Goal: Task Accomplishment & Management: Manage account settings

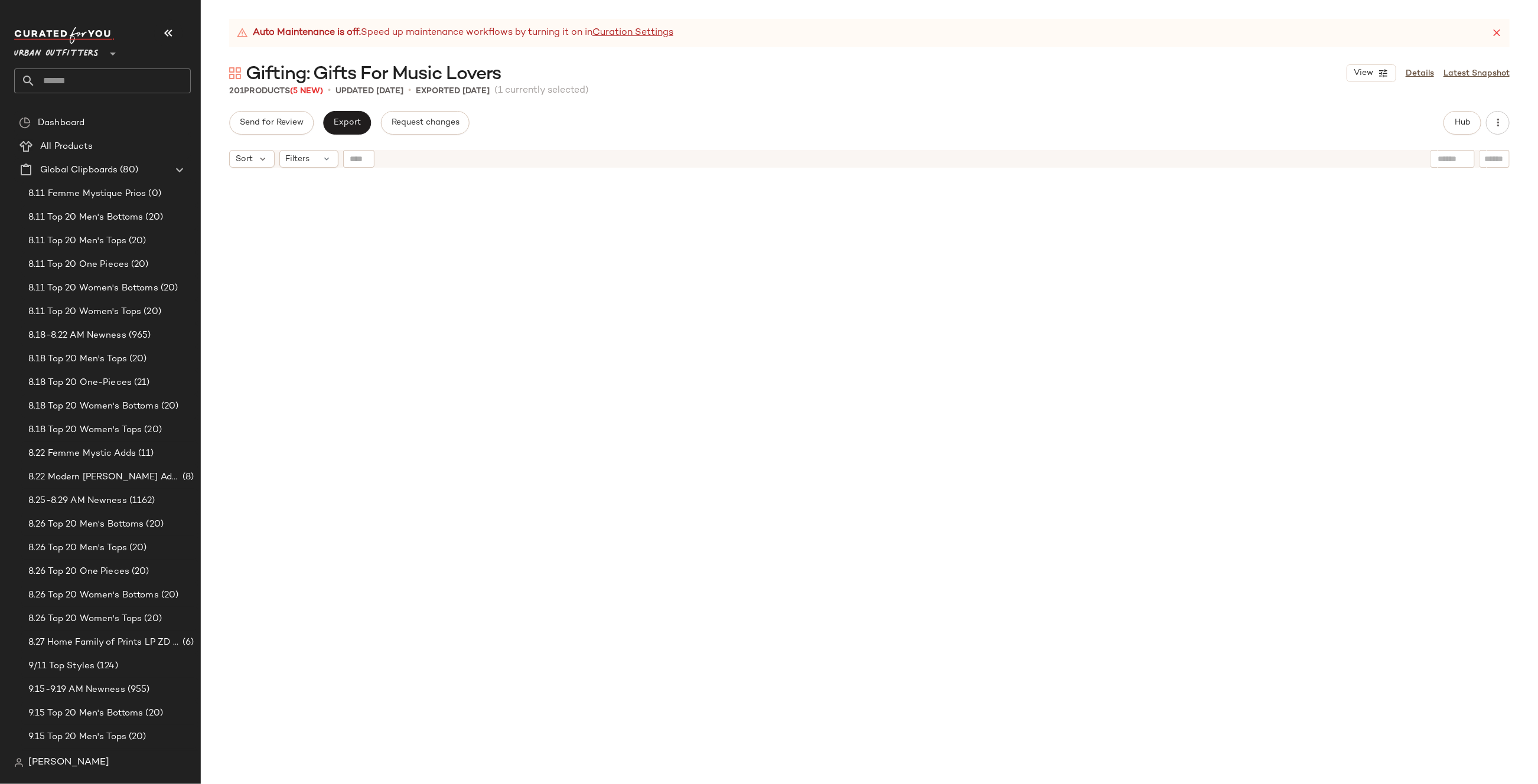
scroll to position [1140, 0]
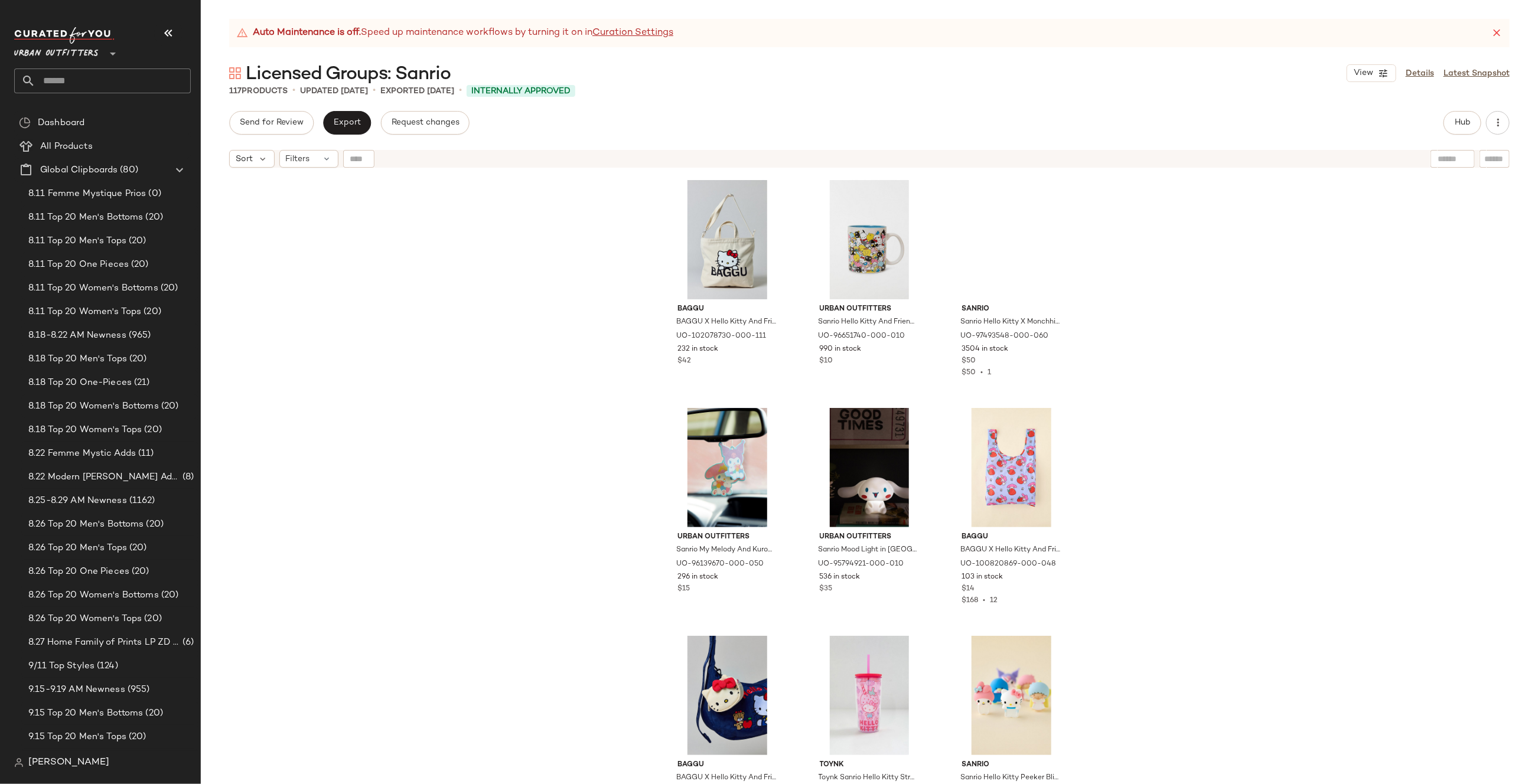
drag, startPoint x: 343, startPoint y: 122, endPoint x: 496, endPoint y: 191, distance: 167.8
click at [502, 192] on div "Send for Review Export Request changes Hub Sort Filters BAGGU BAGGU X Hello Kit…" at bounding box center [869, 448] width 1337 height 673
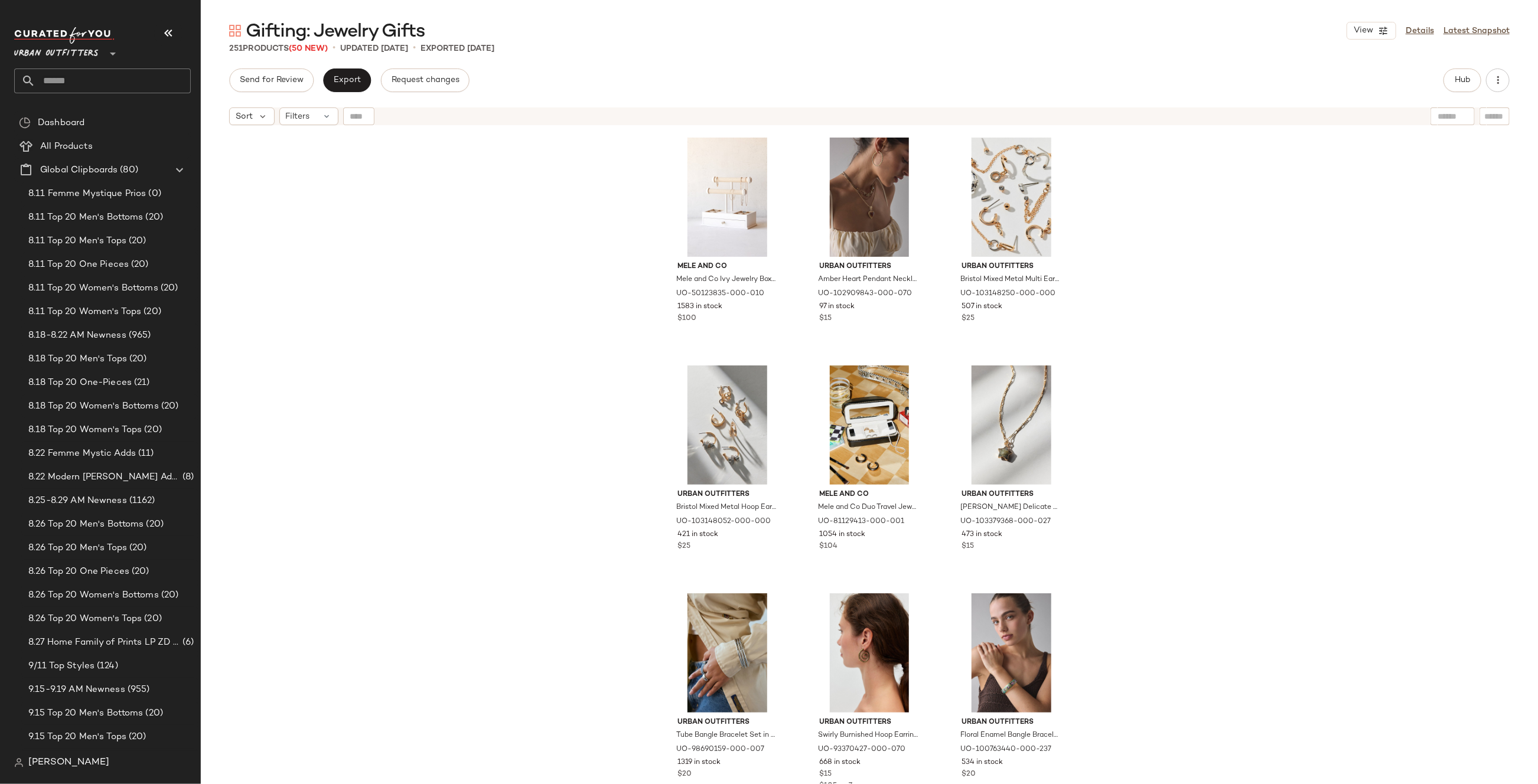
click at [177, 90] on input "text" at bounding box center [113, 81] width 155 height 24
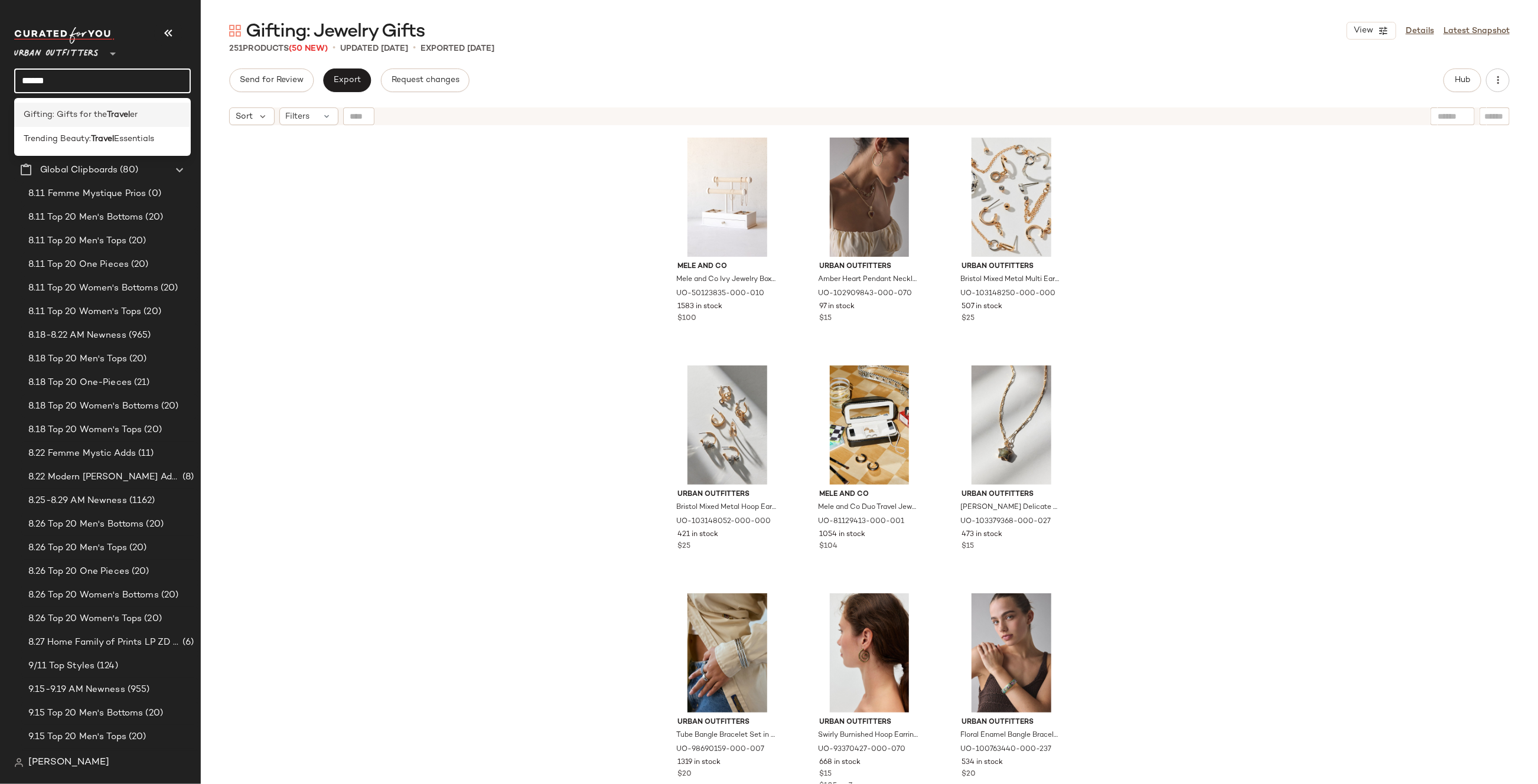
type input "******"
click at [118, 119] on b "Travel" at bounding box center [118, 115] width 23 height 13
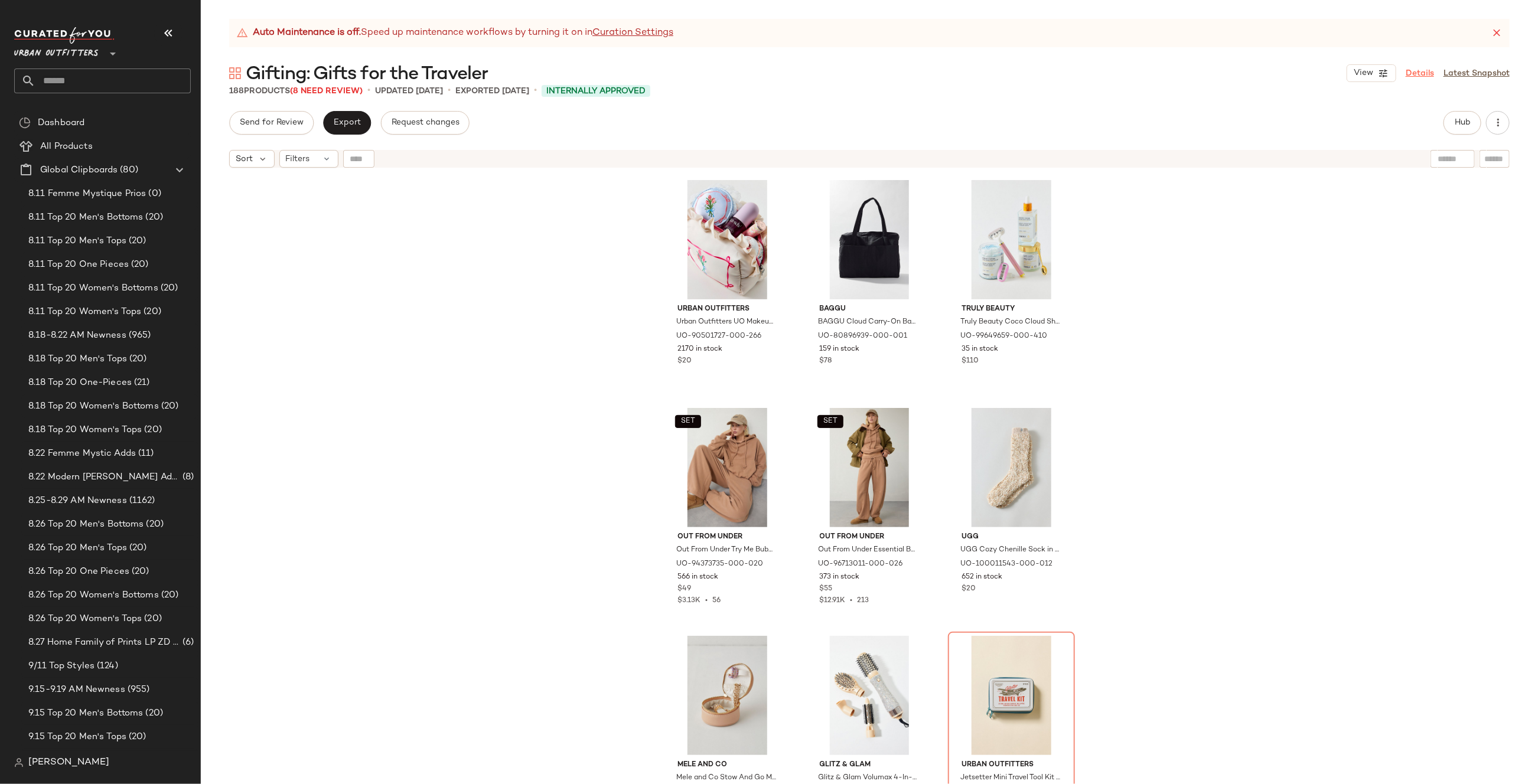
click at [1412, 71] on link "Details" at bounding box center [1419, 74] width 28 height 13
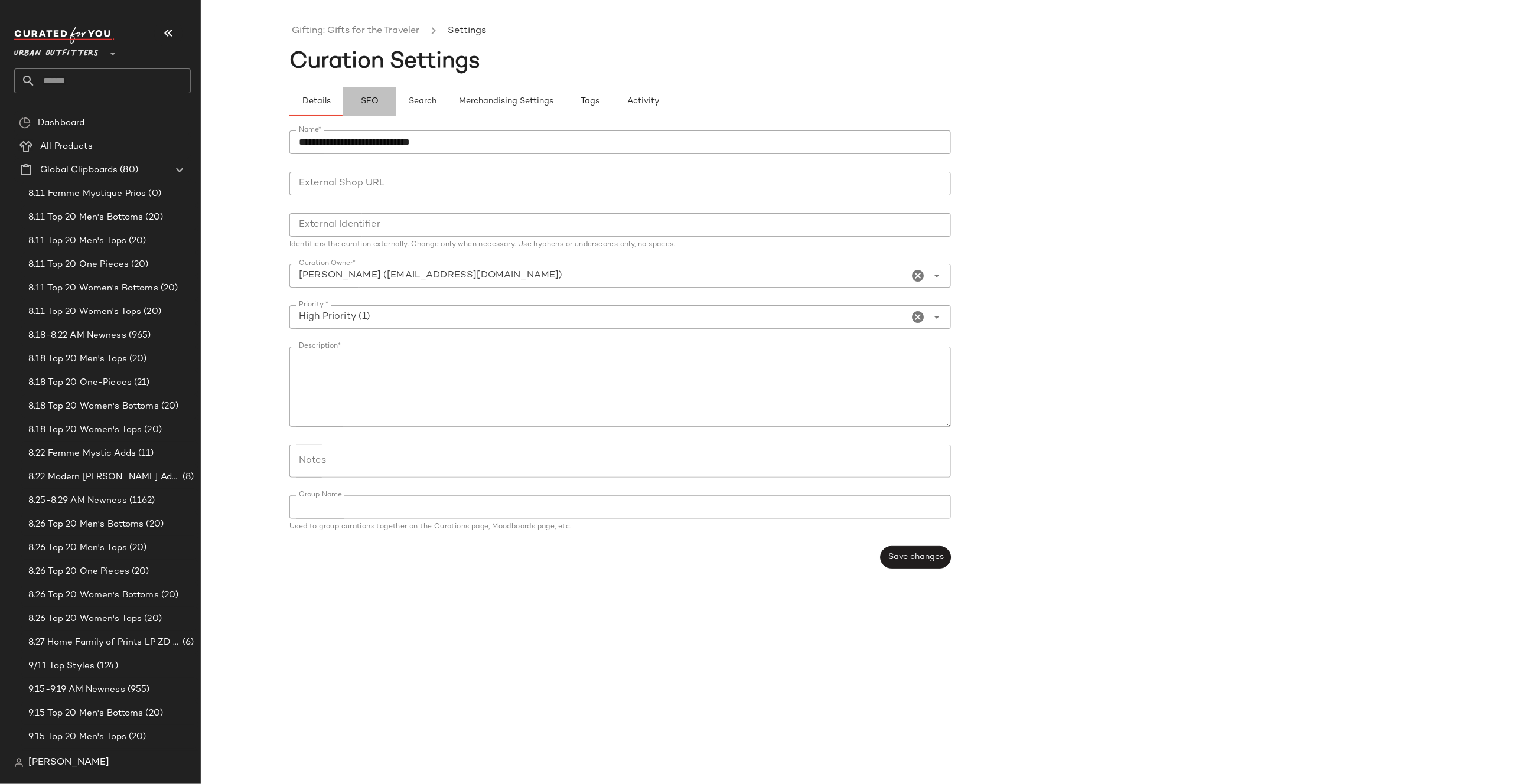
click at [366, 103] on span "SEO" at bounding box center [369, 102] width 19 height 10
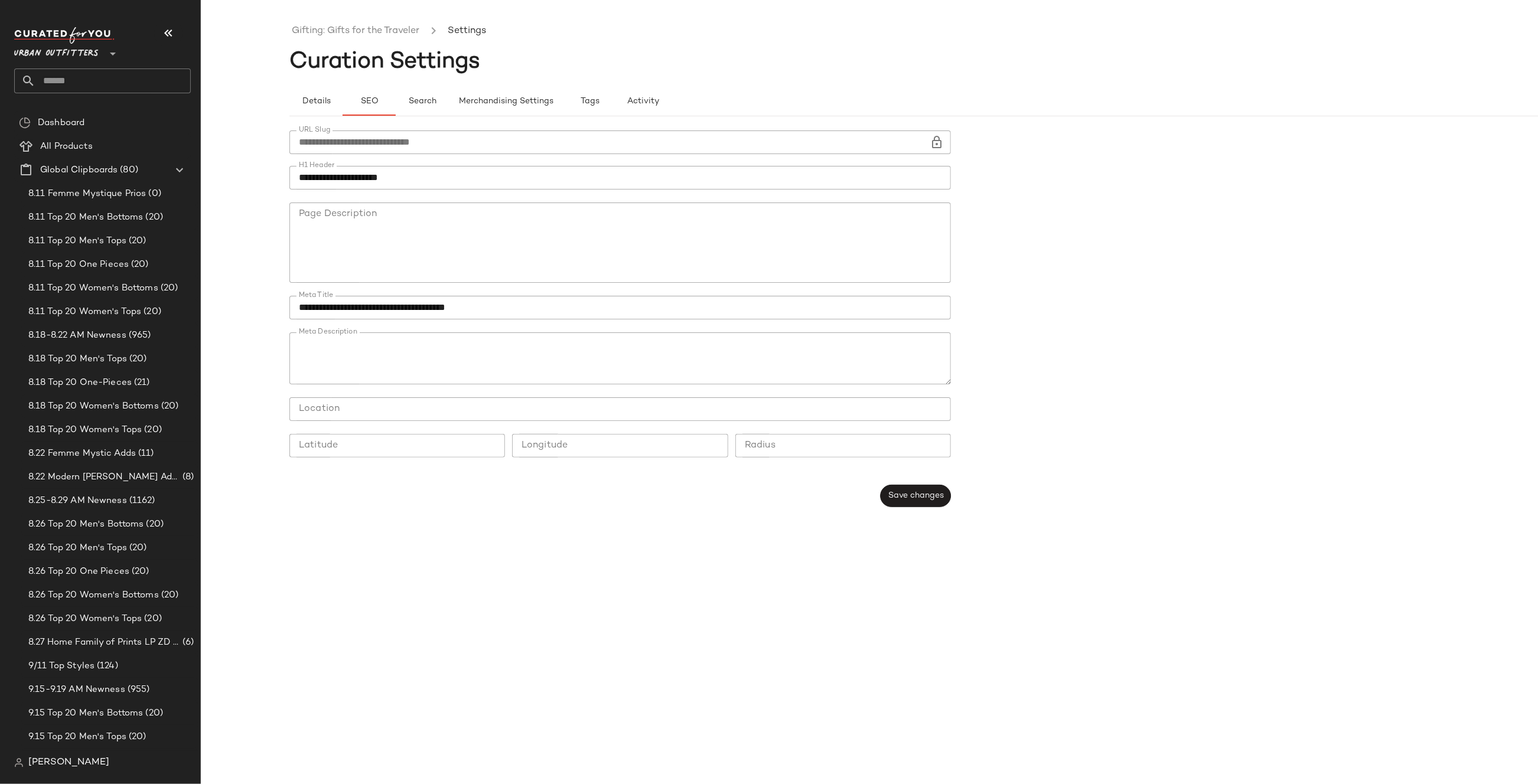
click at [928, 142] on input "**********" at bounding box center [609, 142] width 640 height 24
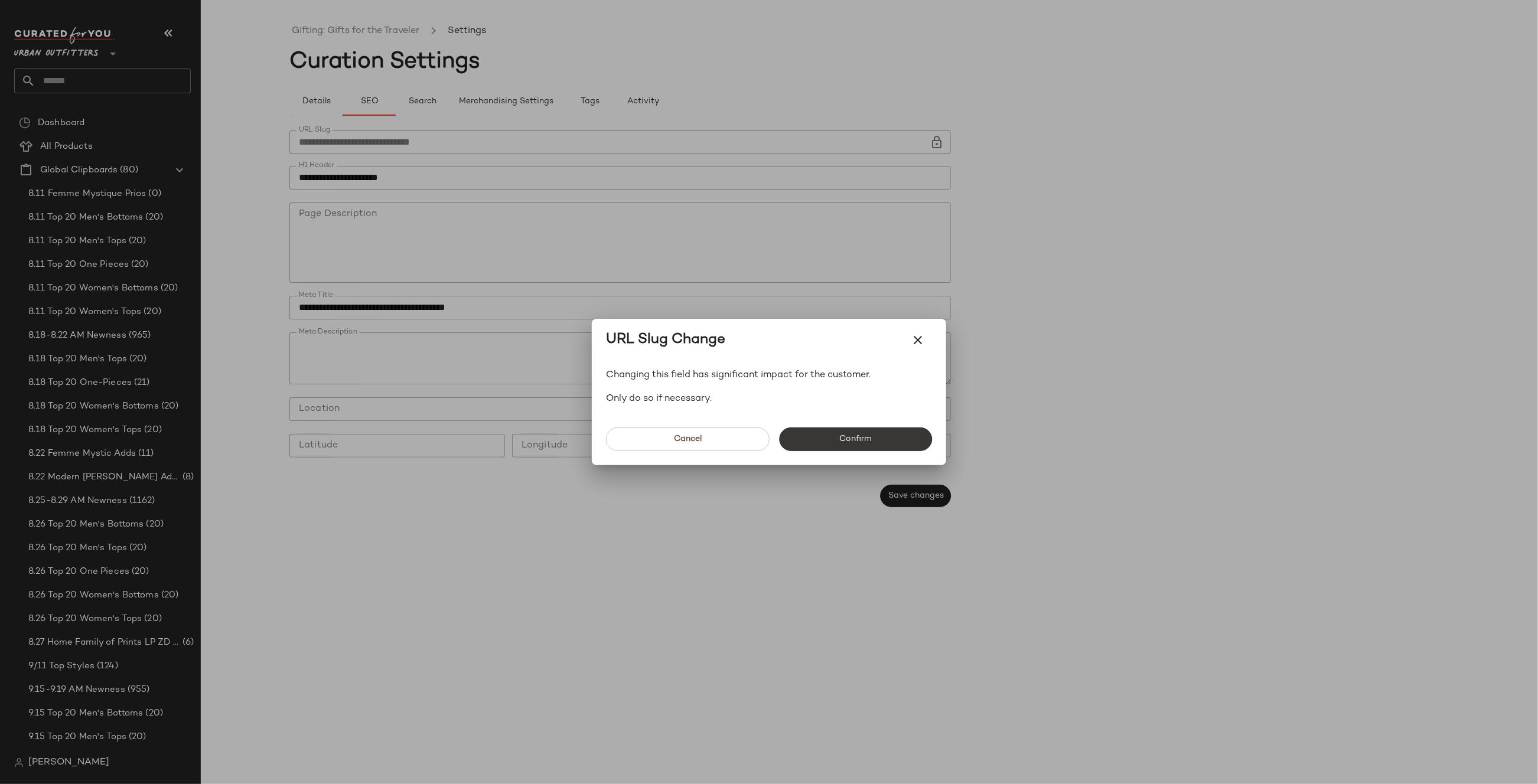
click at [821, 428] on button "Confirm" at bounding box center [855, 439] width 153 height 24
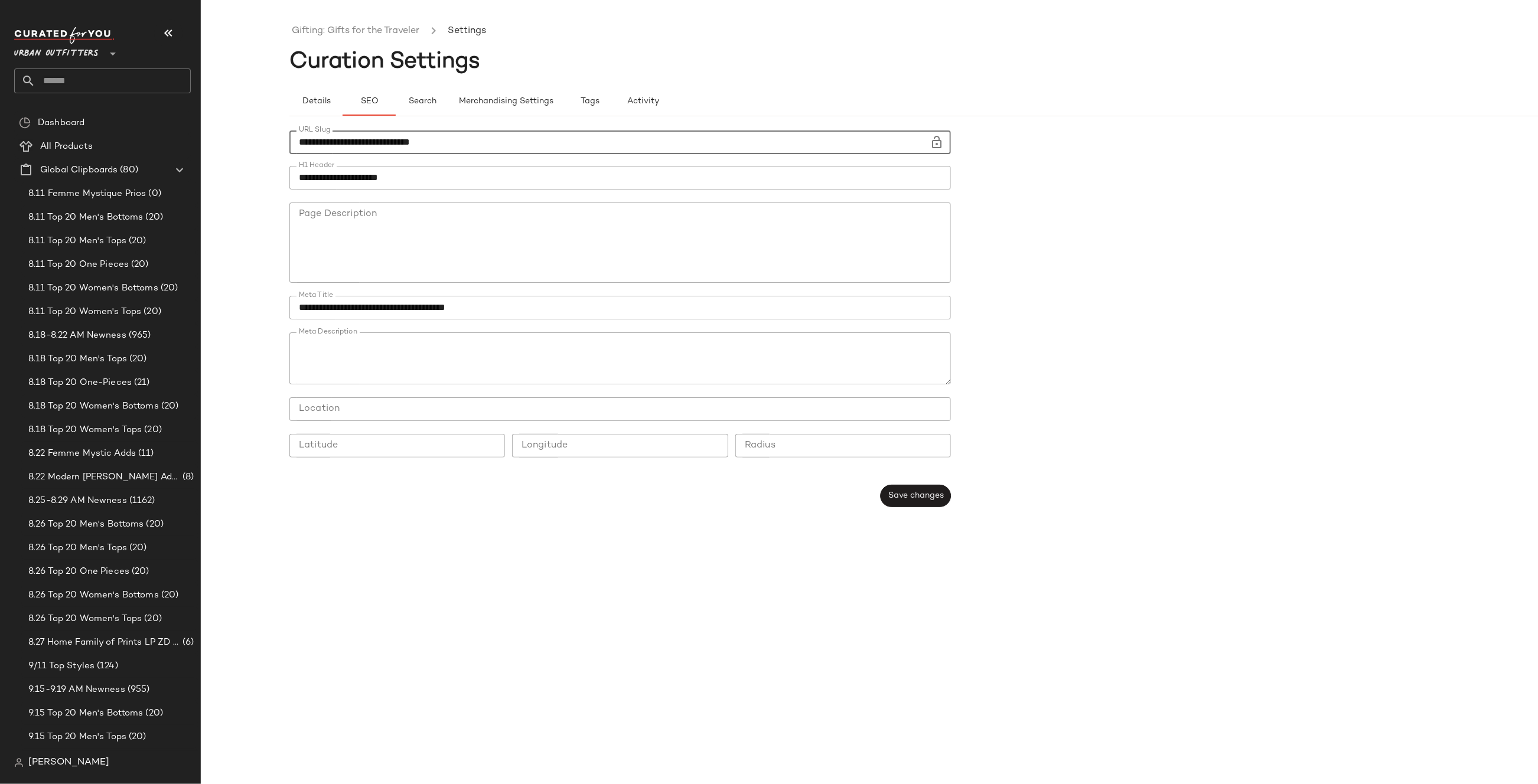
click at [592, 146] on input "**********" at bounding box center [609, 142] width 640 height 24
paste input "text"
type input "**********"
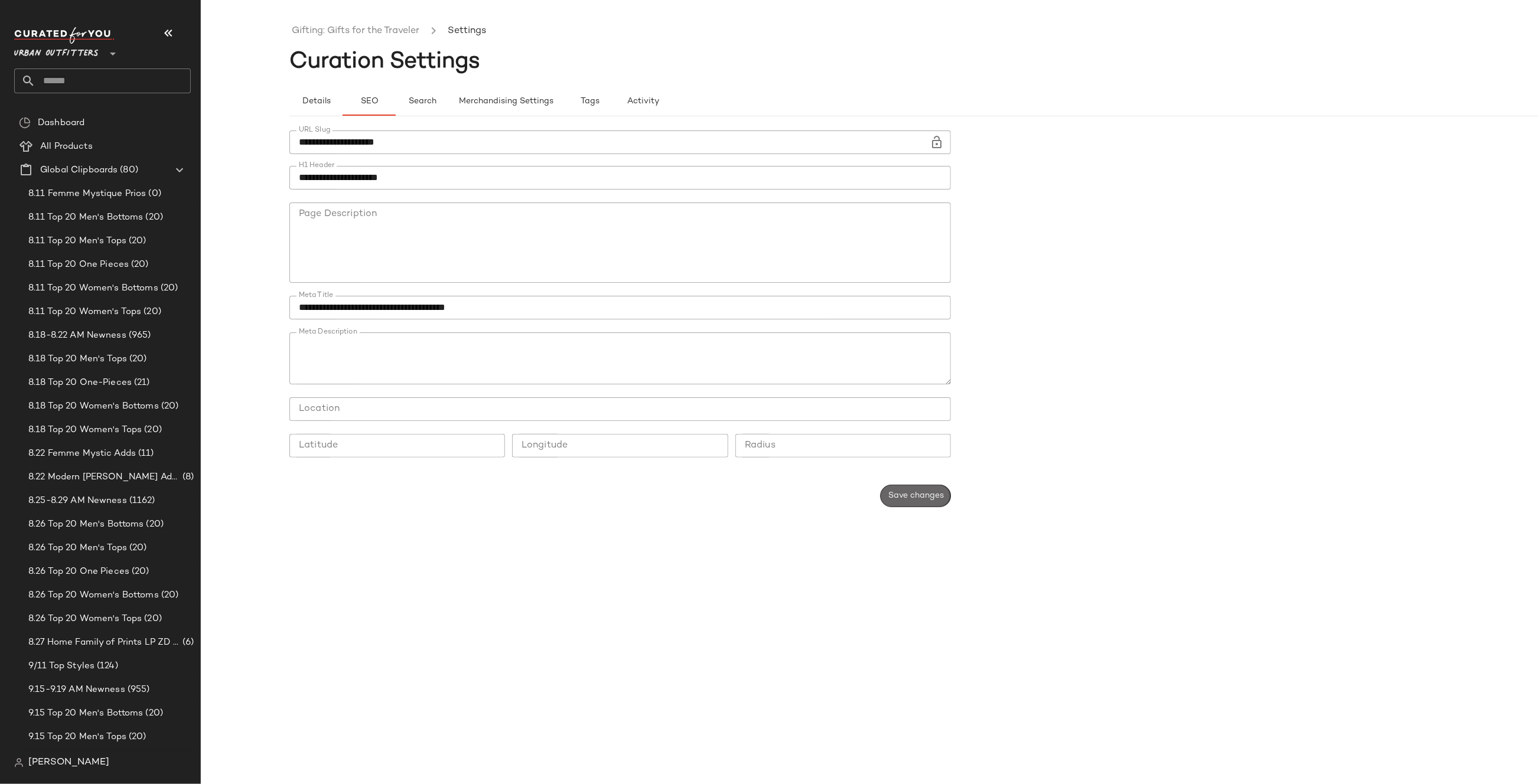
click at [915, 497] on span "Save changes" at bounding box center [916, 496] width 56 height 10
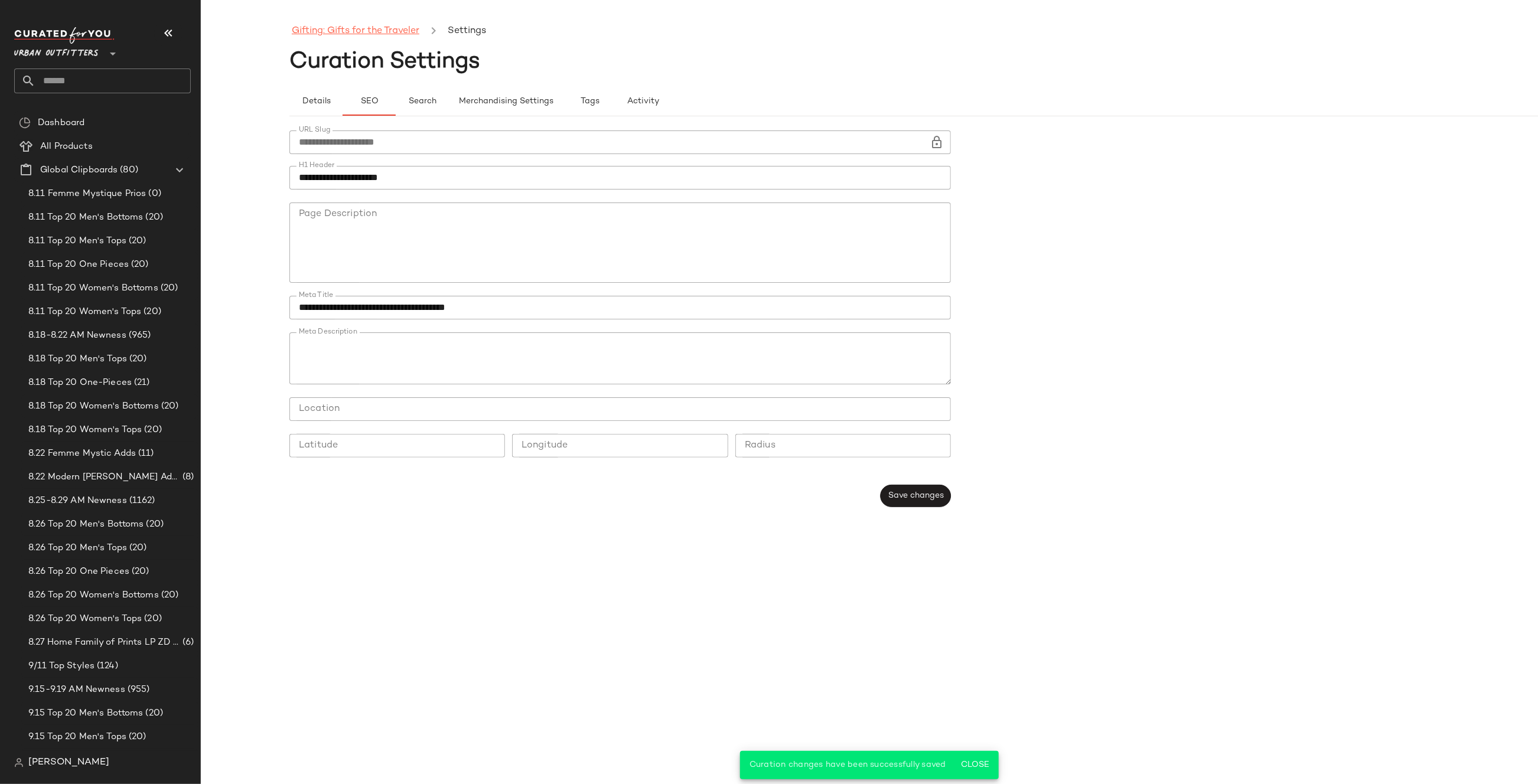
click at [371, 24] on link "Gifting: Gifts for the Traveler" at bounding box center [355, 32] width 127 height 16
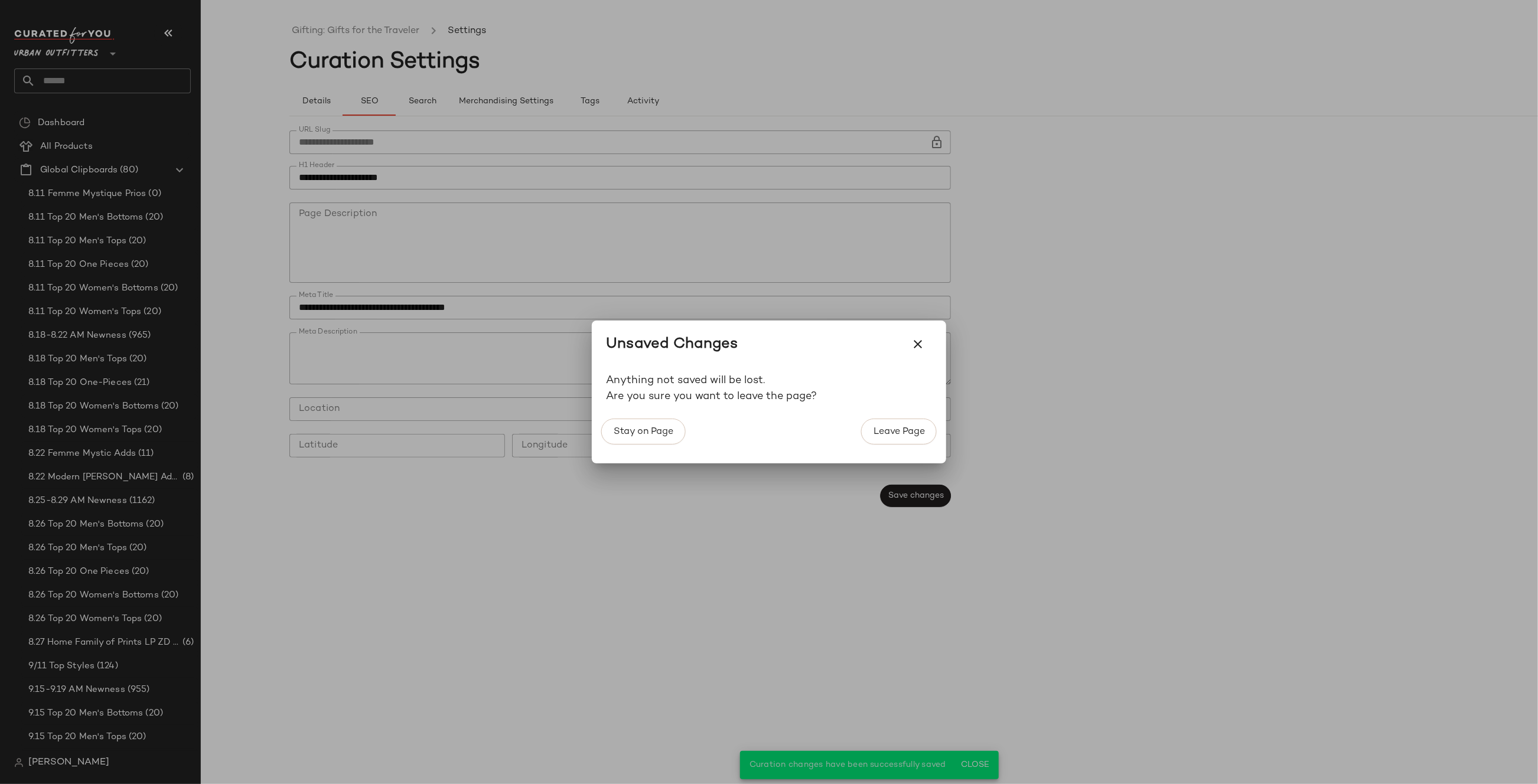
drag, startPoint x: 925, startPoint y: 341, endPoint x: 948, endPoint y: 468, distance: 129.1
click at [924, 341] on icon "button" at bounding box center [918, 344] width 14 height 14
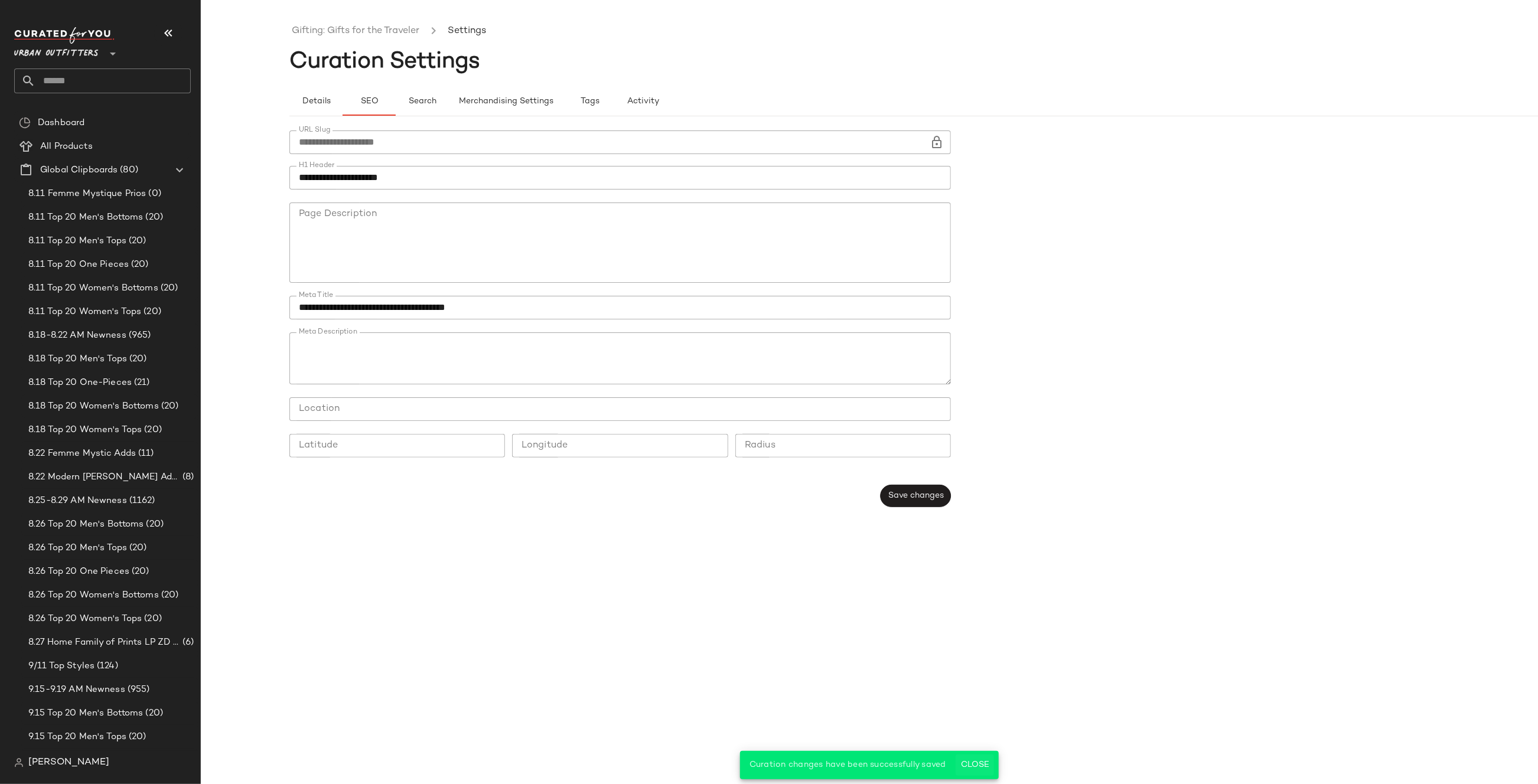
click at [970, 765] on span "Close" at bounding box center [974, 765] width 29 height 10
click at [365, 29] on link "Gifting: Gifts for the Traveler" at bounding box center [355, 32] width 127 height 16
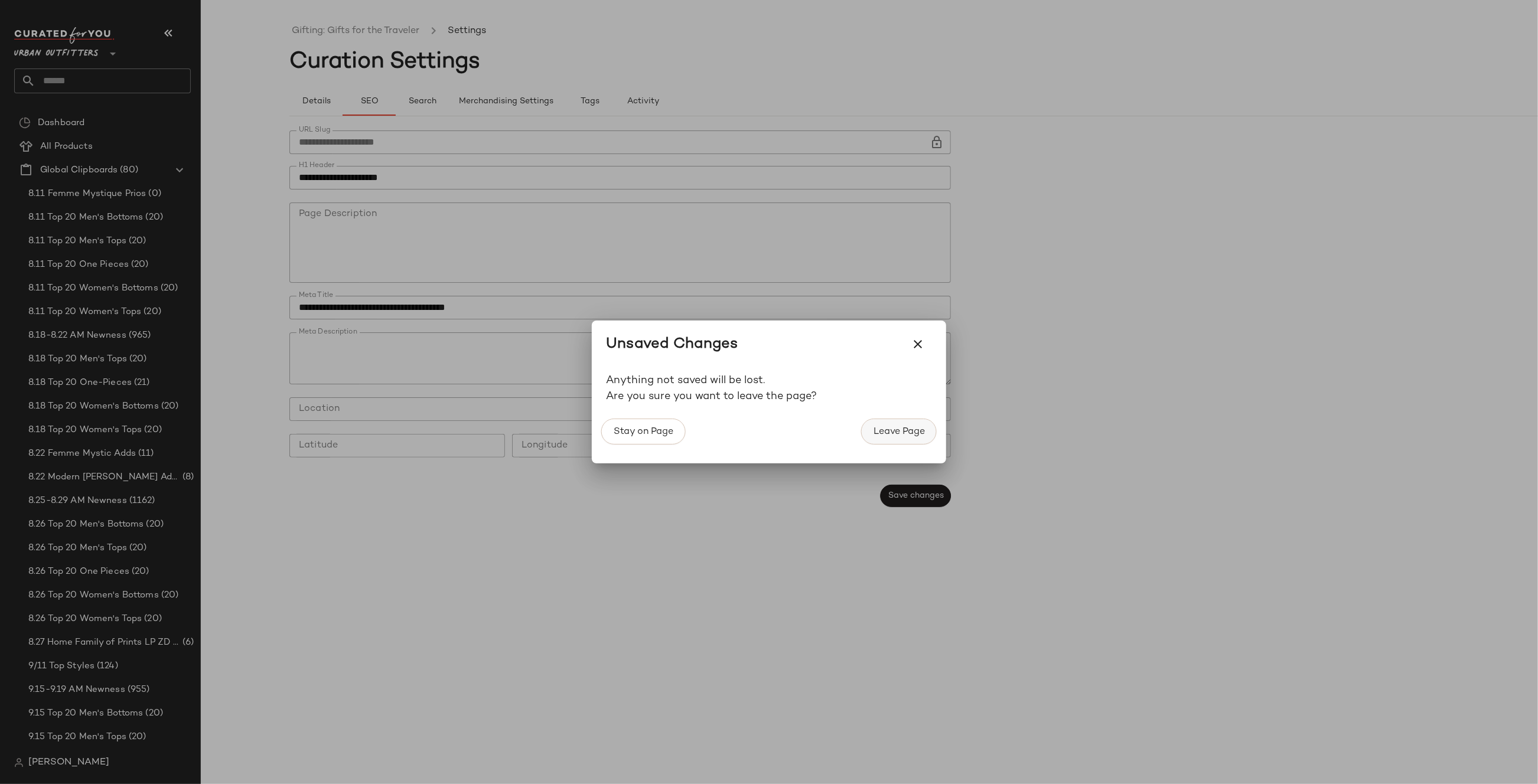
click at [900, 439] on button "Leave Page" at bounding box center [898, 431] width 75 height 26
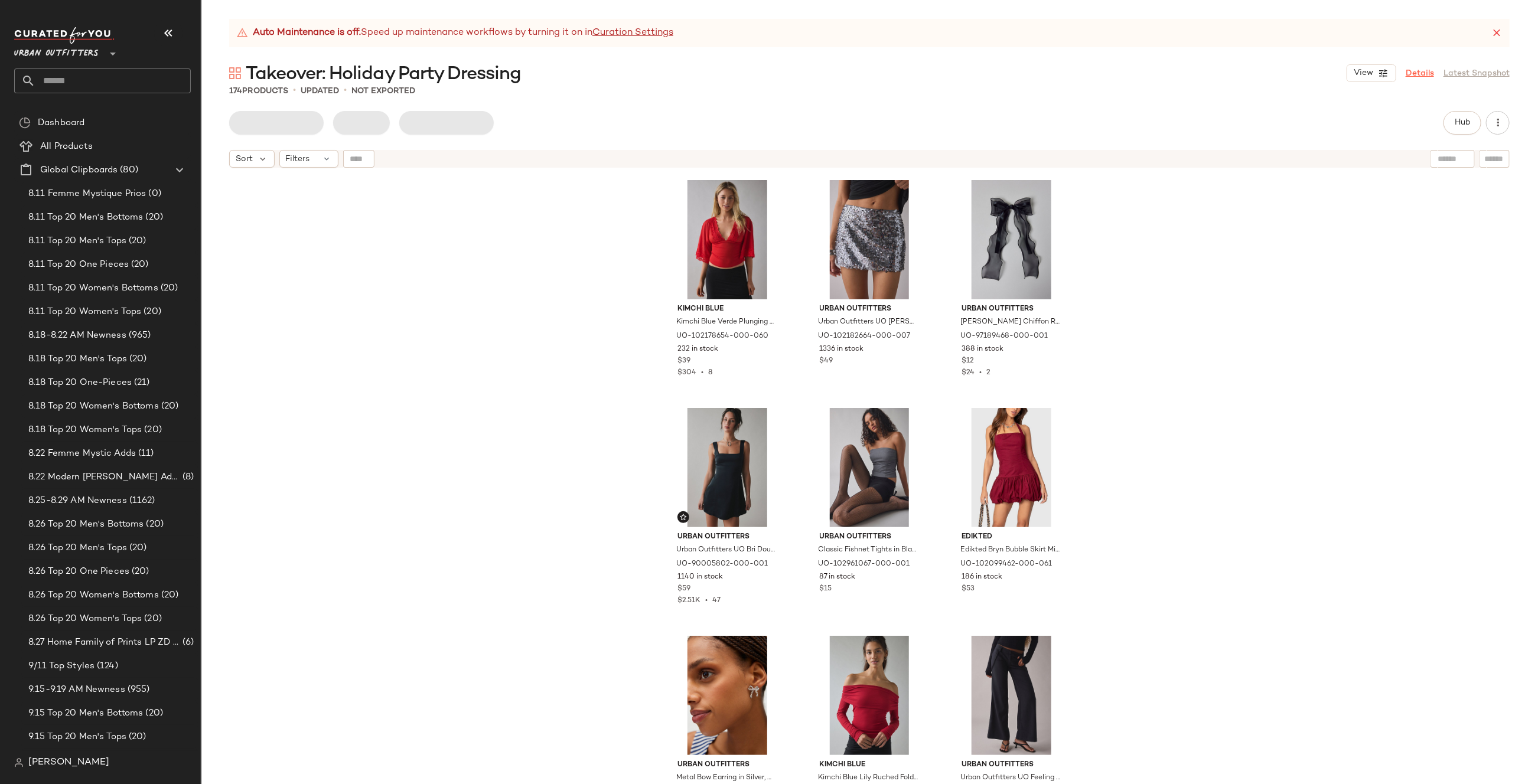
click at [1425, 72] on link "Details" at bounding box center [1419, 74] width 28 height 13
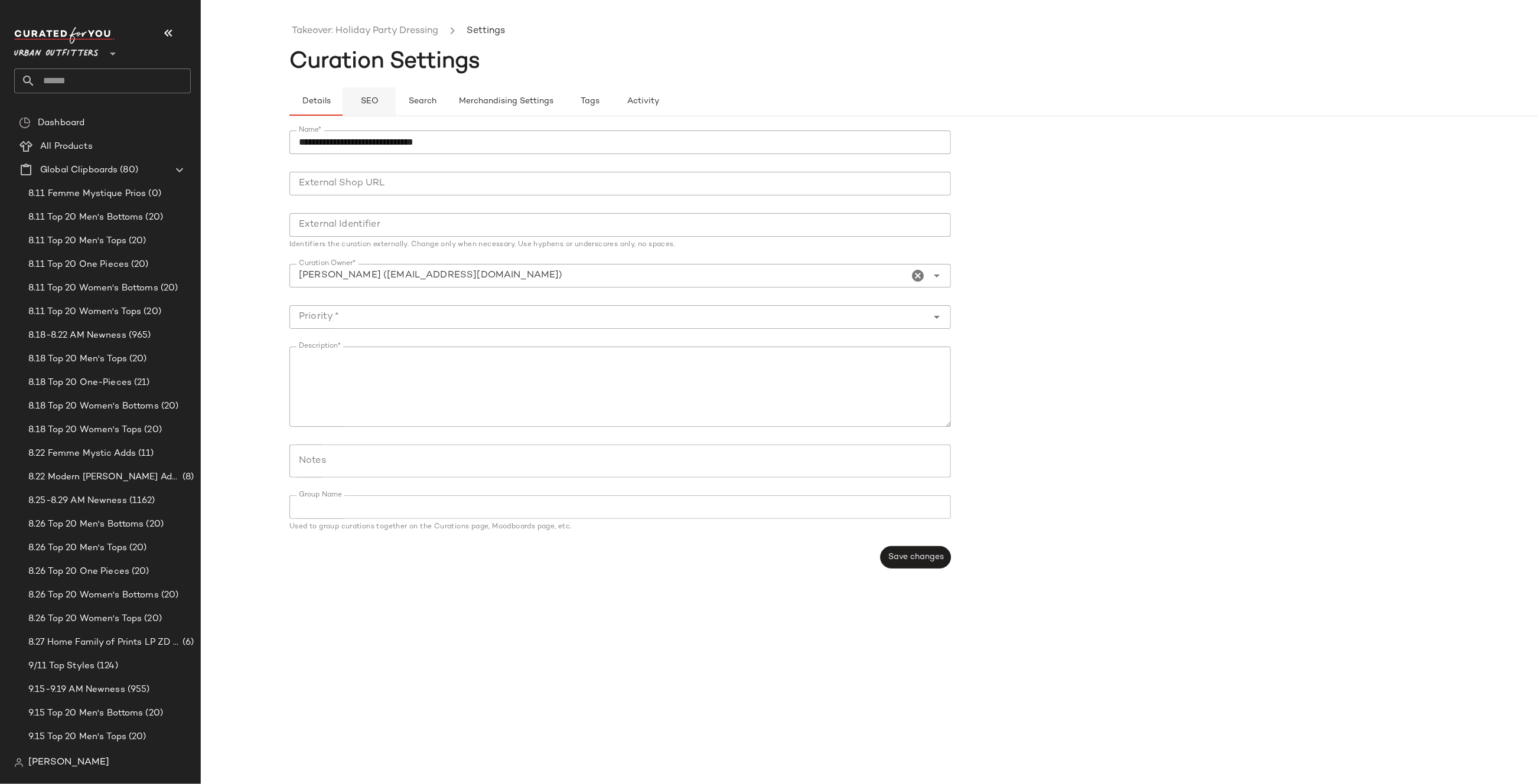
click at [376, 96] on button "SEO" at bounding box center [369, 101] width 53 height 28
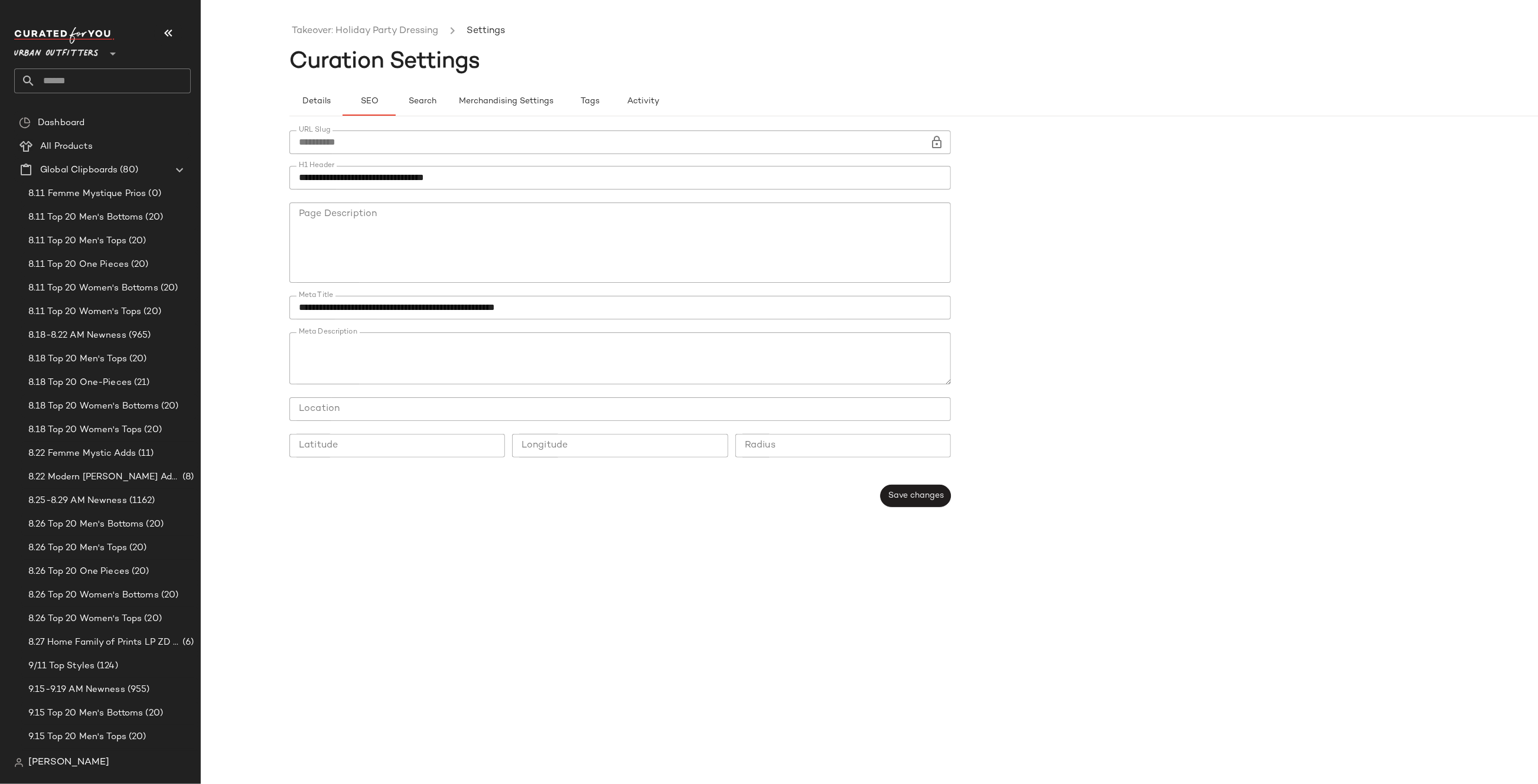
click at [940, 140] on icon at bounding box center [937, 142] width 14 height 14
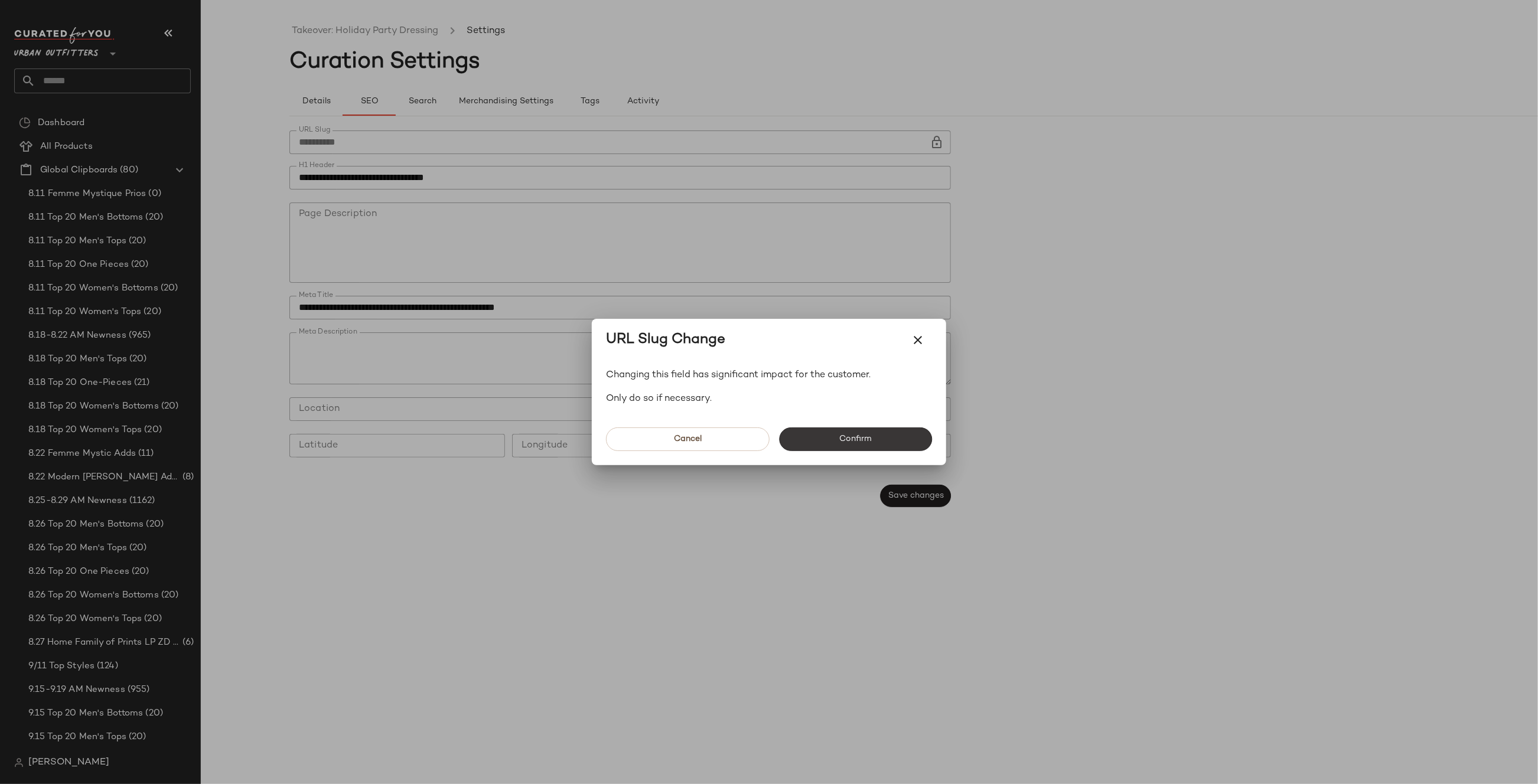
click at [877, 439] on button "Confirm" at bounding box center [855, 439] width 153 height 24
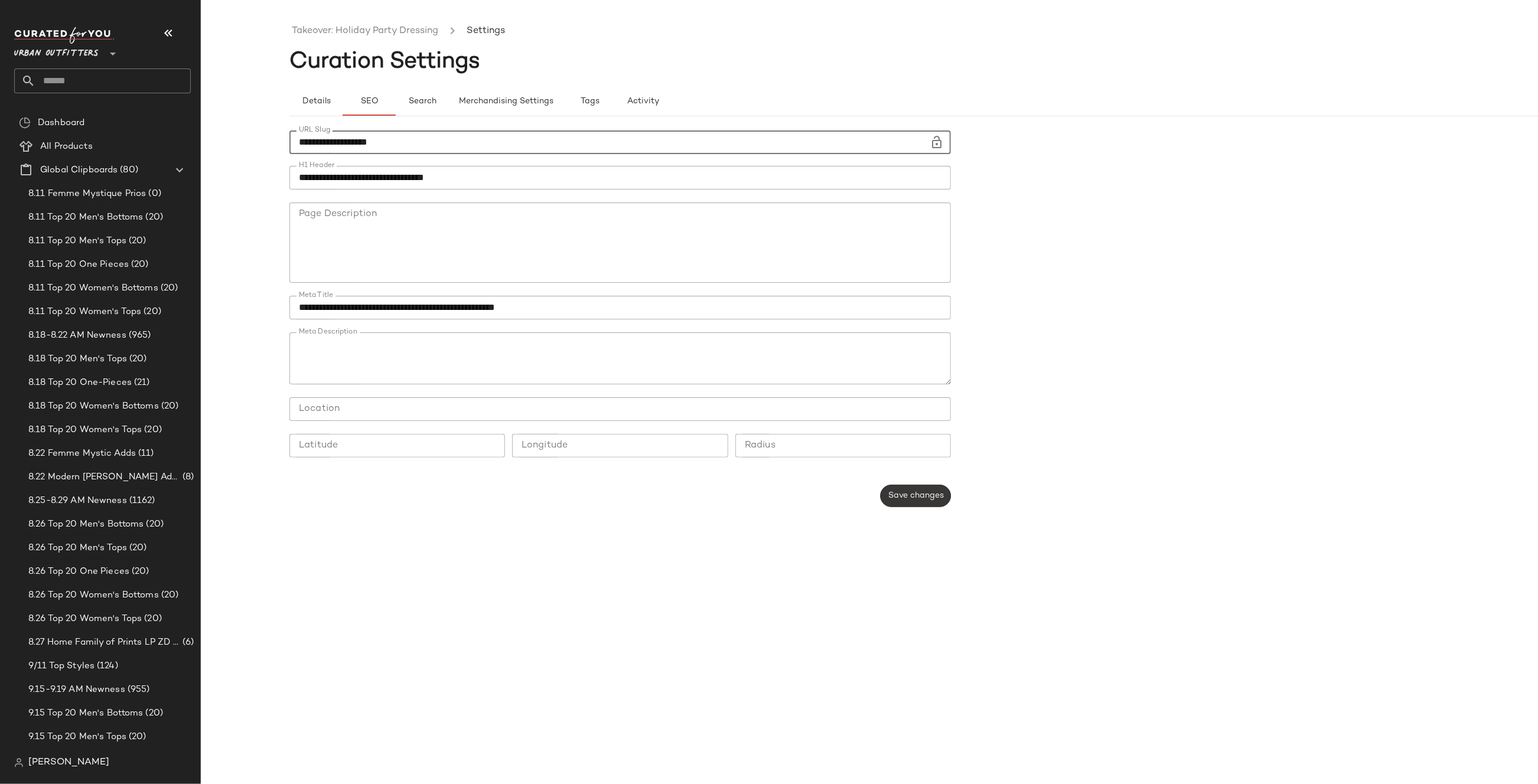
type input "**********"
click at [916, 493] on span "Save changes" at bounding box center [916, 496] width 56 height 10
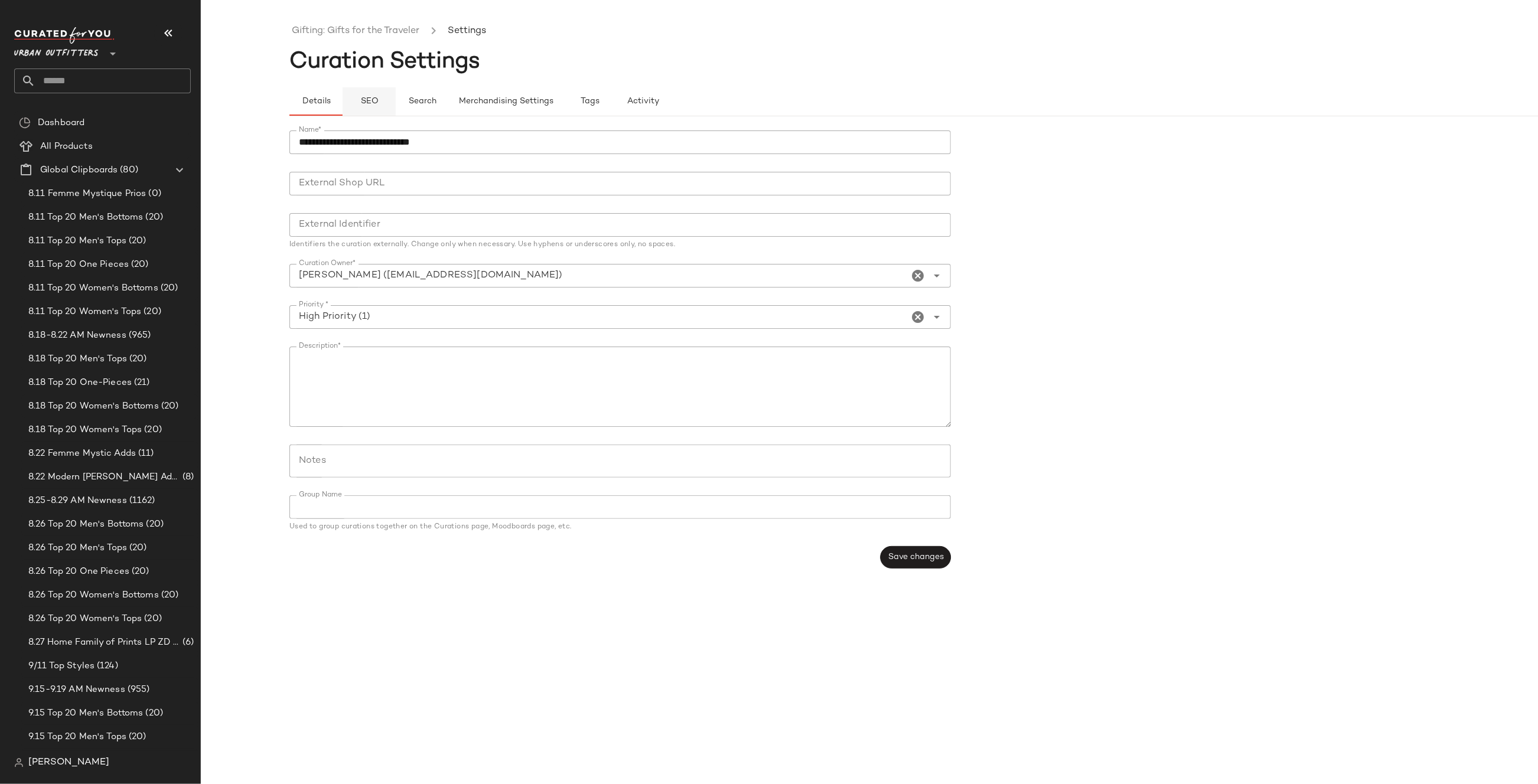
click at [376, 99] on span "SEO" at bounding box center [369, 102] width 19 height 10
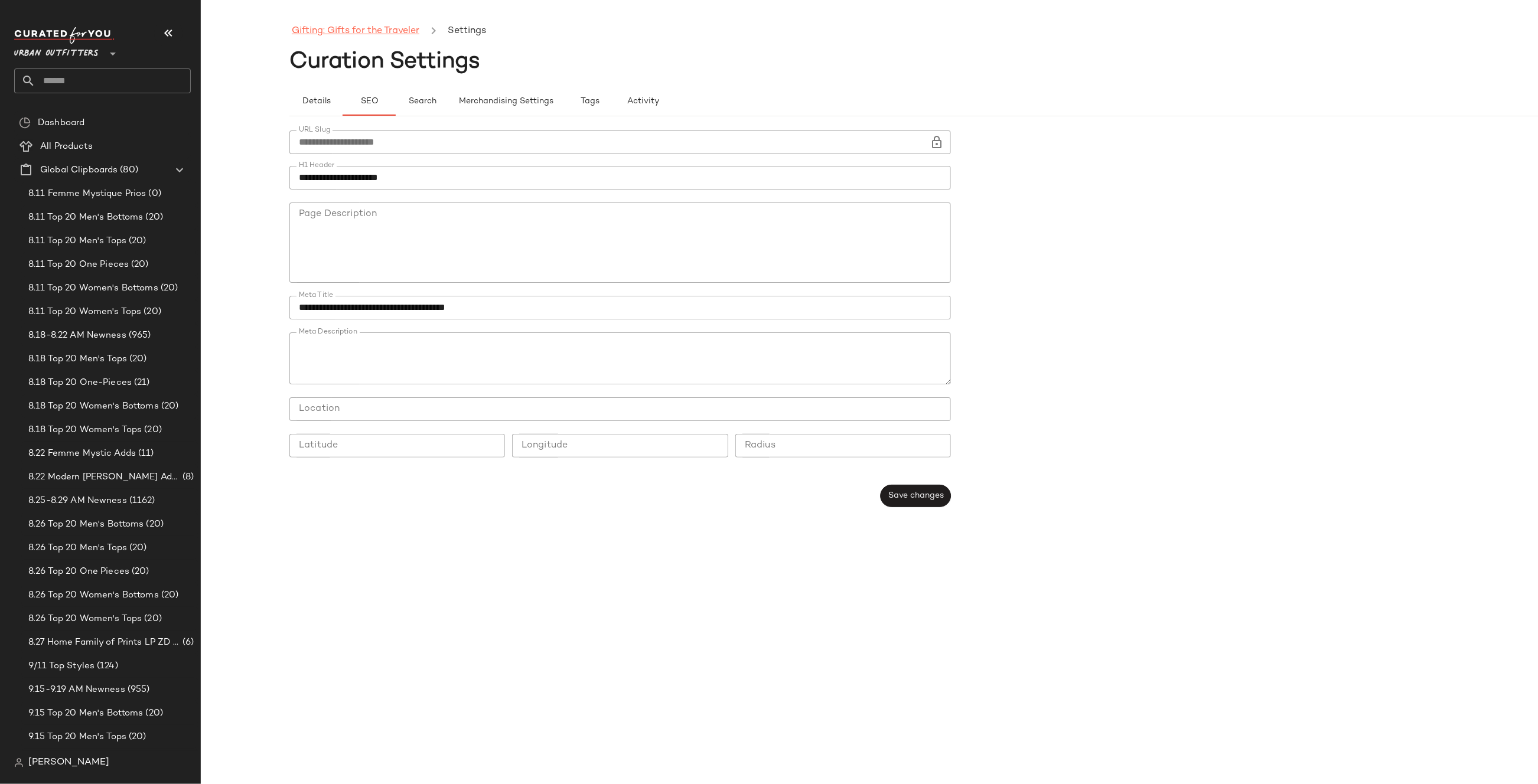
click at [389, 32] on link "Gifting: Gifts for the Traveler" at bounding box center [355, 32] width 127 height 16
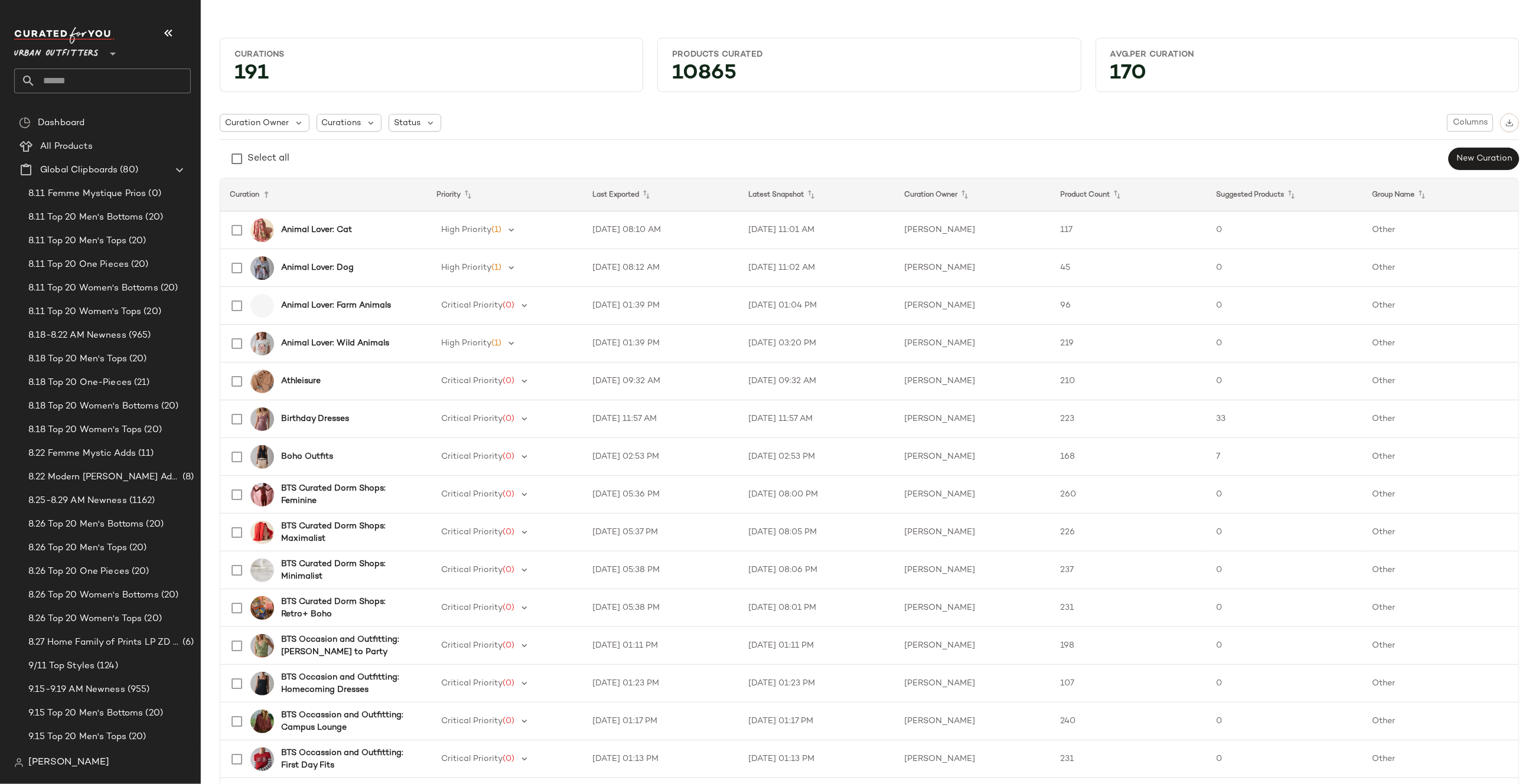
click at [158, 76] on input "text" at bounding box center [113, 81] width 155 height 24
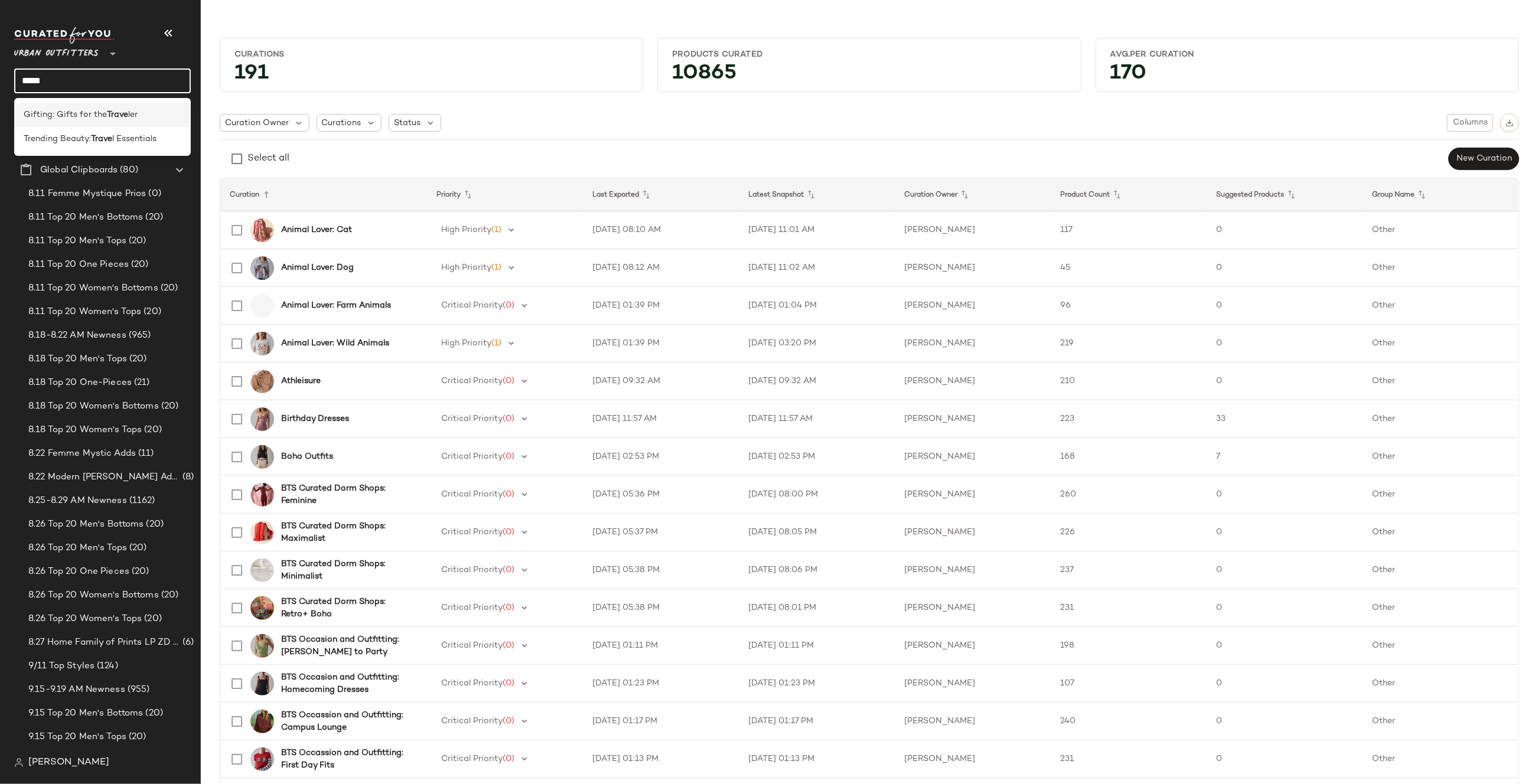
type input "*****"
click at [92, 121] on span "Gifting: Gifts for the" at bounding box center [65, 115] width 83 height 13
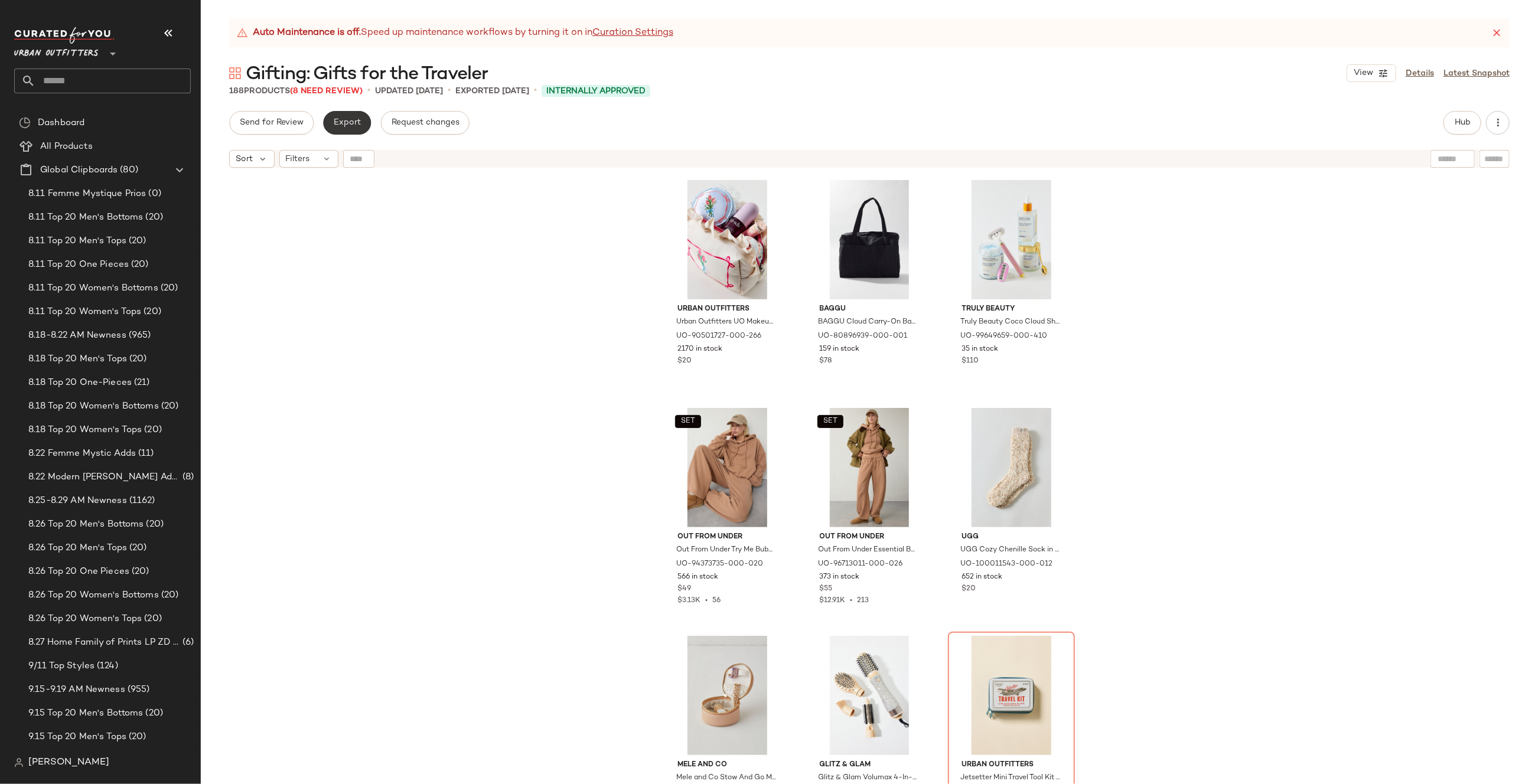
click at [362, 125] on button "Export" at bounding box center [347, 123] width 48 height 24
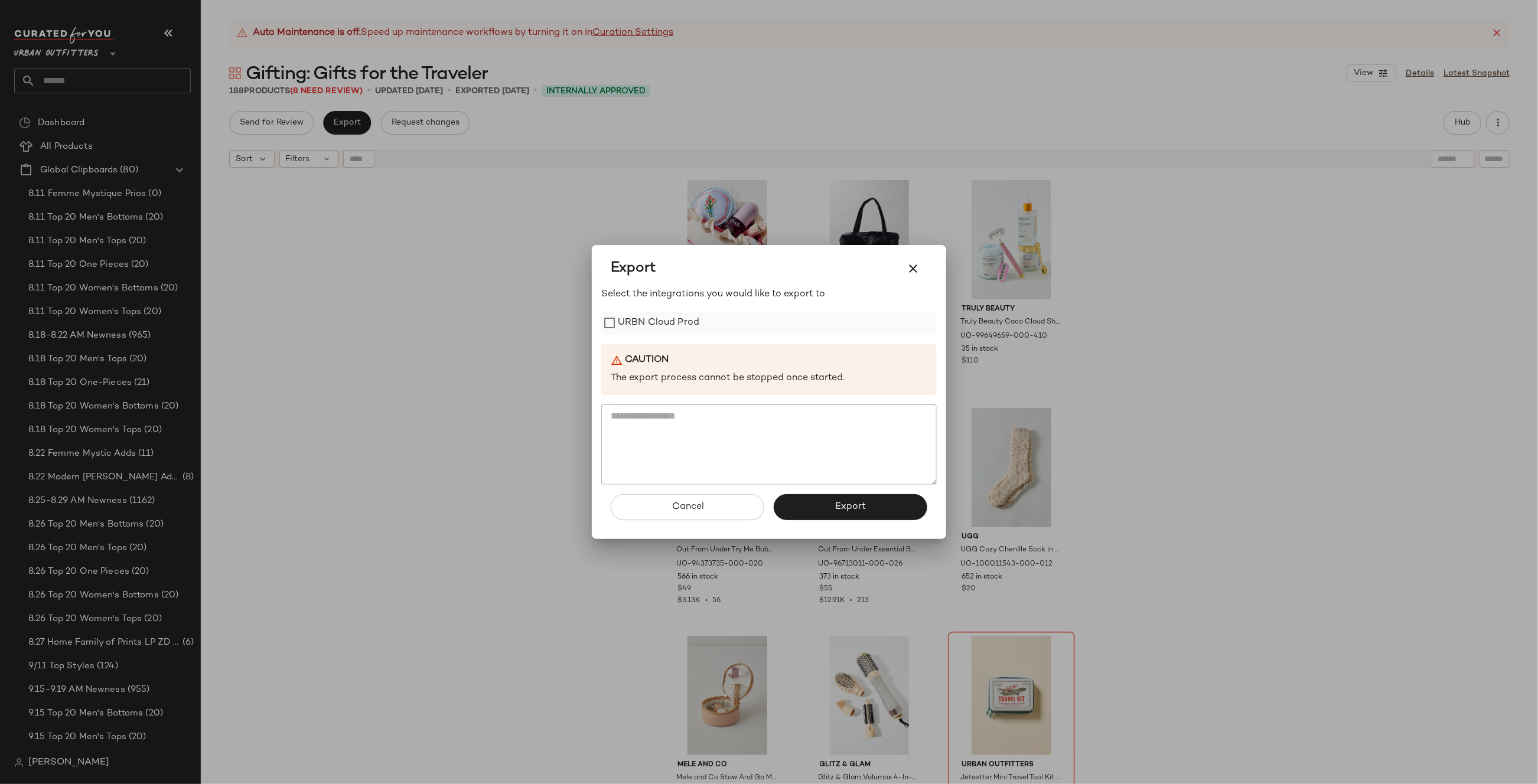
click at [683, 326] on label "URBN Cloud Prod" at bounding box center [658, 323] width 81 height 24
click at [839, 503] on span "Export" at bounding box center [850, 507] width 31 height 11
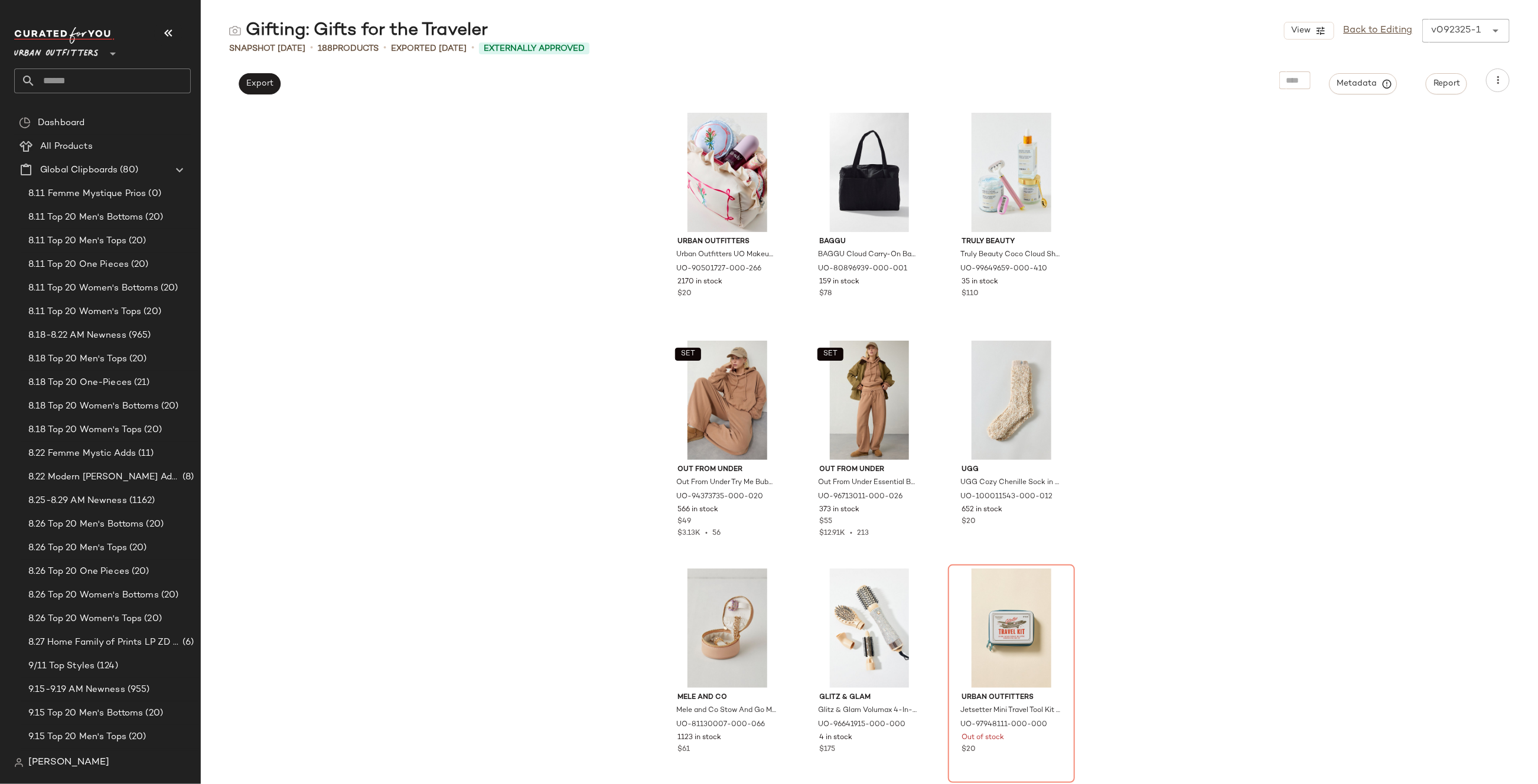
scroll to position [1, 0]
